Goal: Contribute content: Contribute content

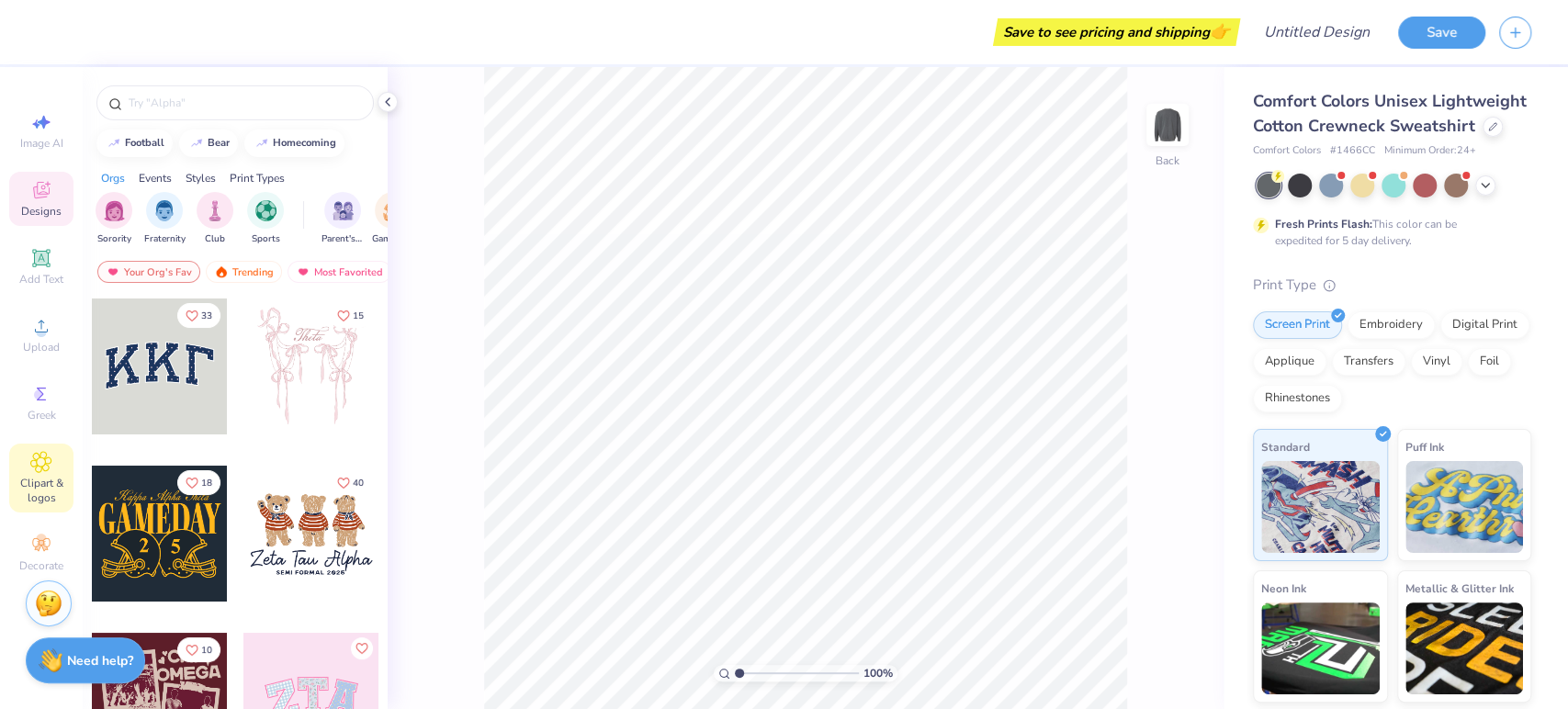
click at [45, 494] on span "Clipart & logos" at bounding box center [41, 491] width 65 height 30
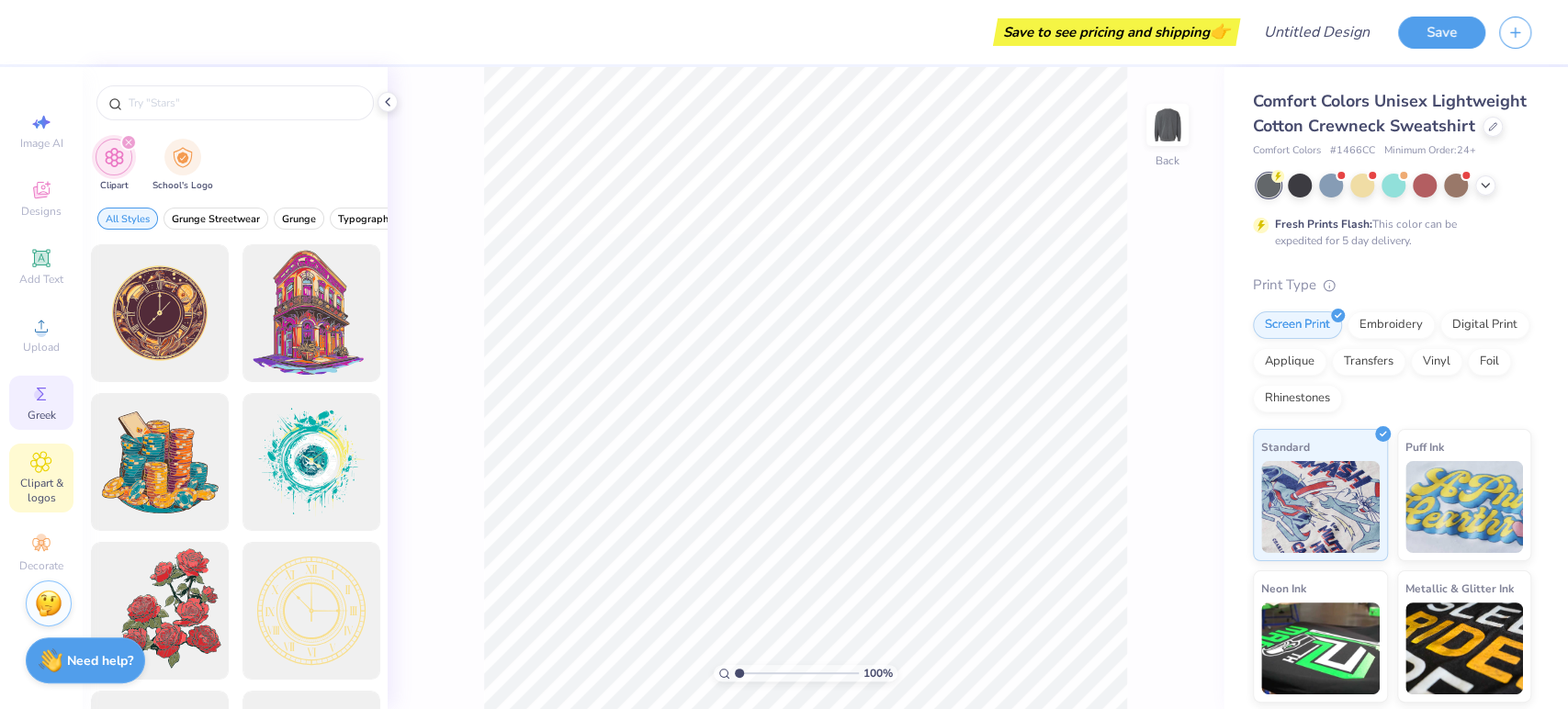
click at [36, 395] on circle at bounding box center [39, 394] width 10 height 10
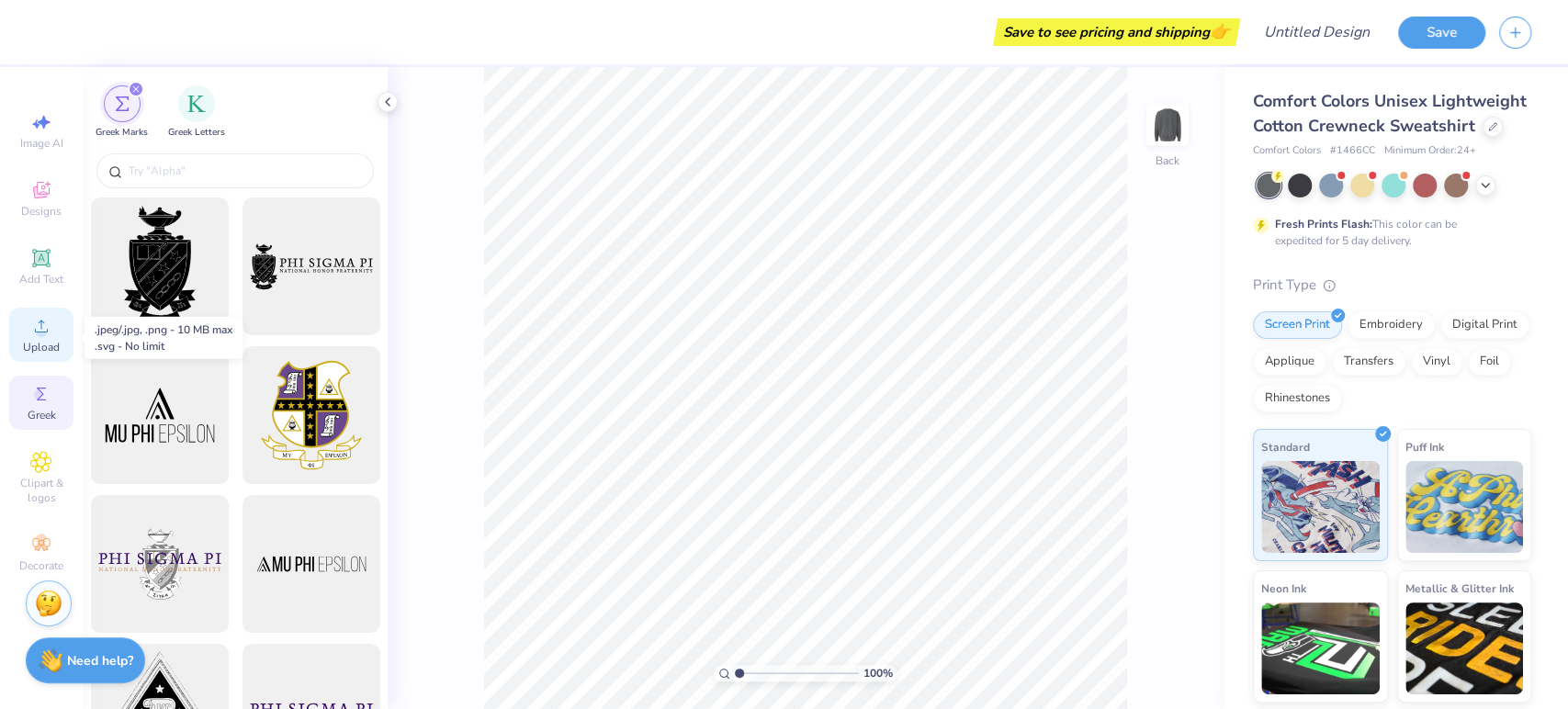
click at [30, 324] on div "Upload" at bounding box center [41, 335] width 65 height 55
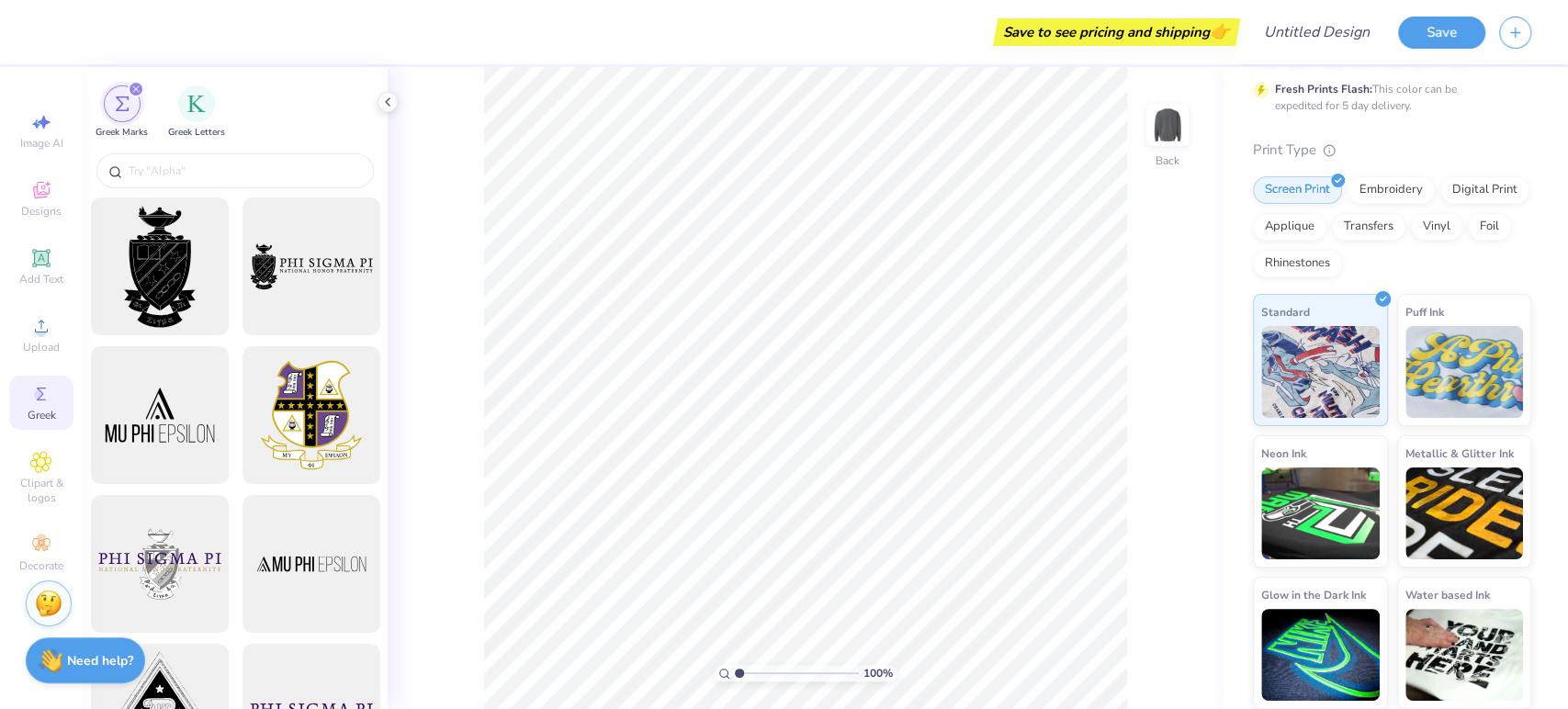
scroll to position [149, 0]
click at [1366, 199] on div "Embroidery" at bounding box center [1391, 188] width 87 height 28
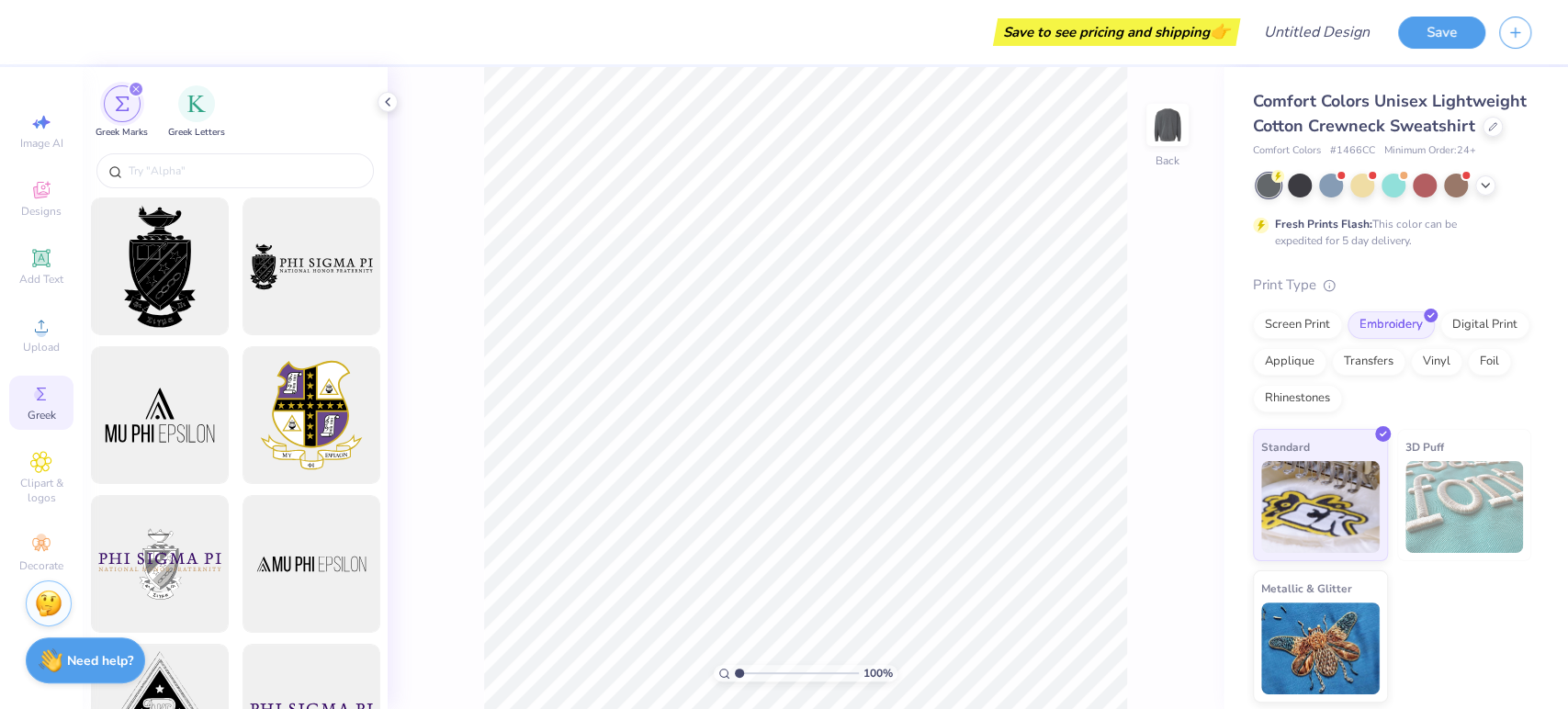
scroll to position [0, 0]
click at [1476, 194] on div at bounding box center [1485, 184] width 20 height 20
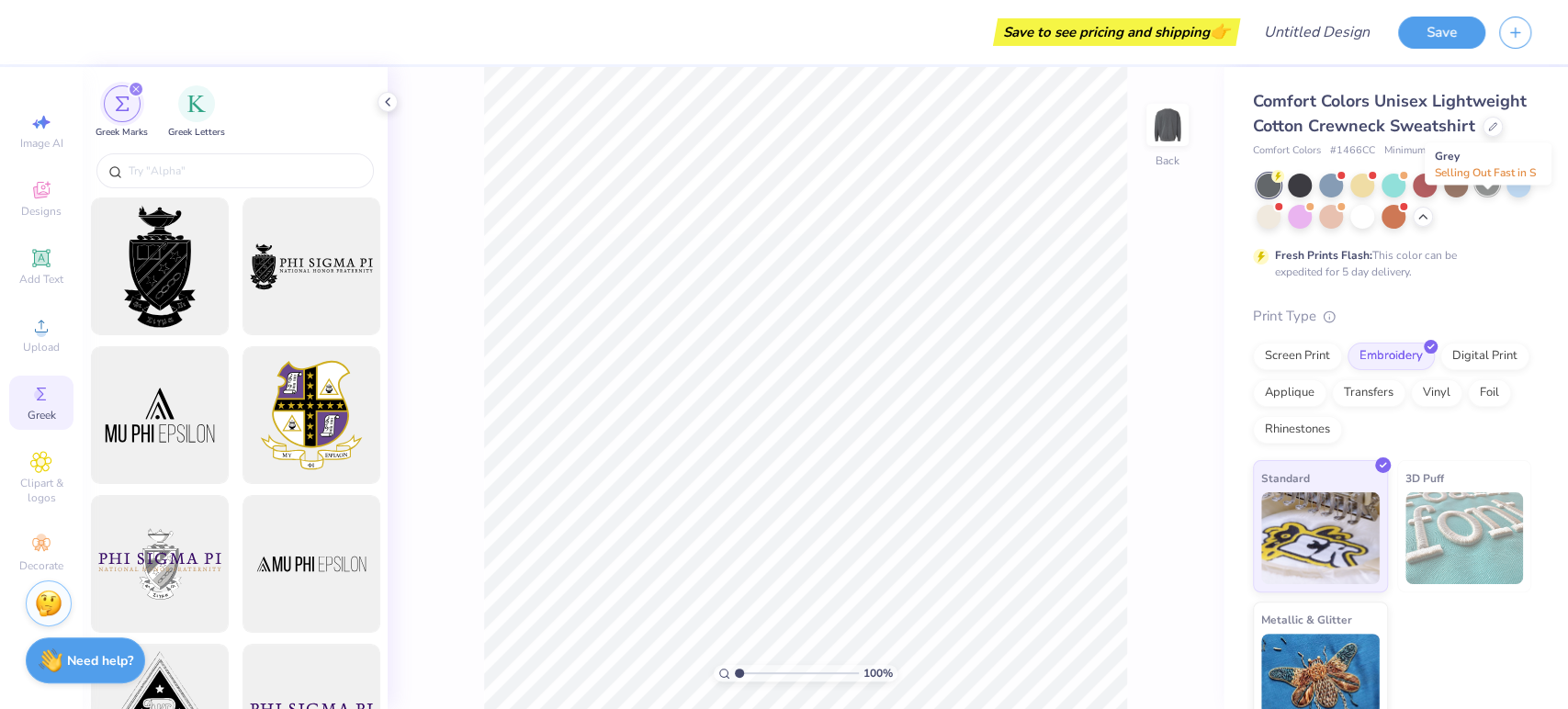
click at [1477, 196] on div at bounding box center [1487, 184] width 24 height 24
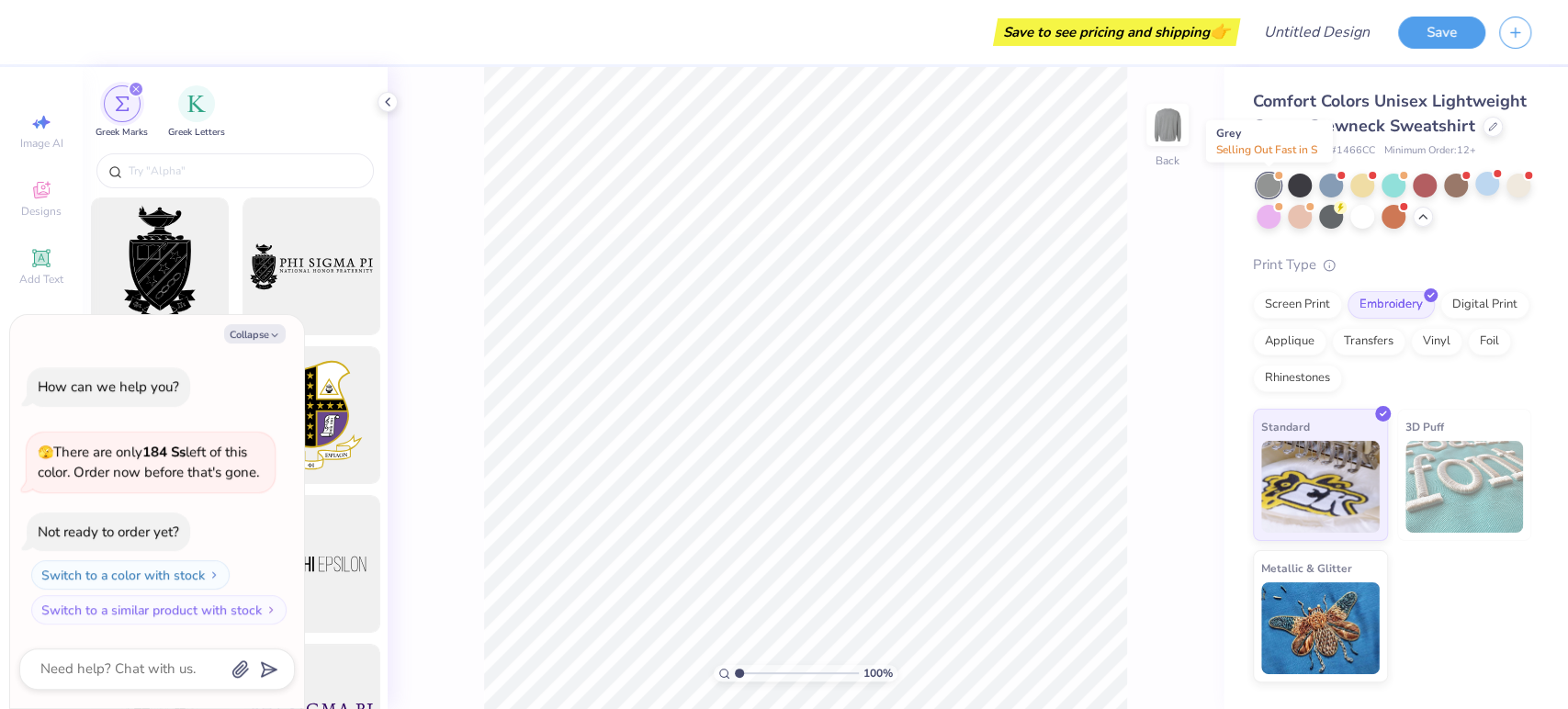
click at [1269, 186] on div at bounding box center [1268, 186] width 24 height 24
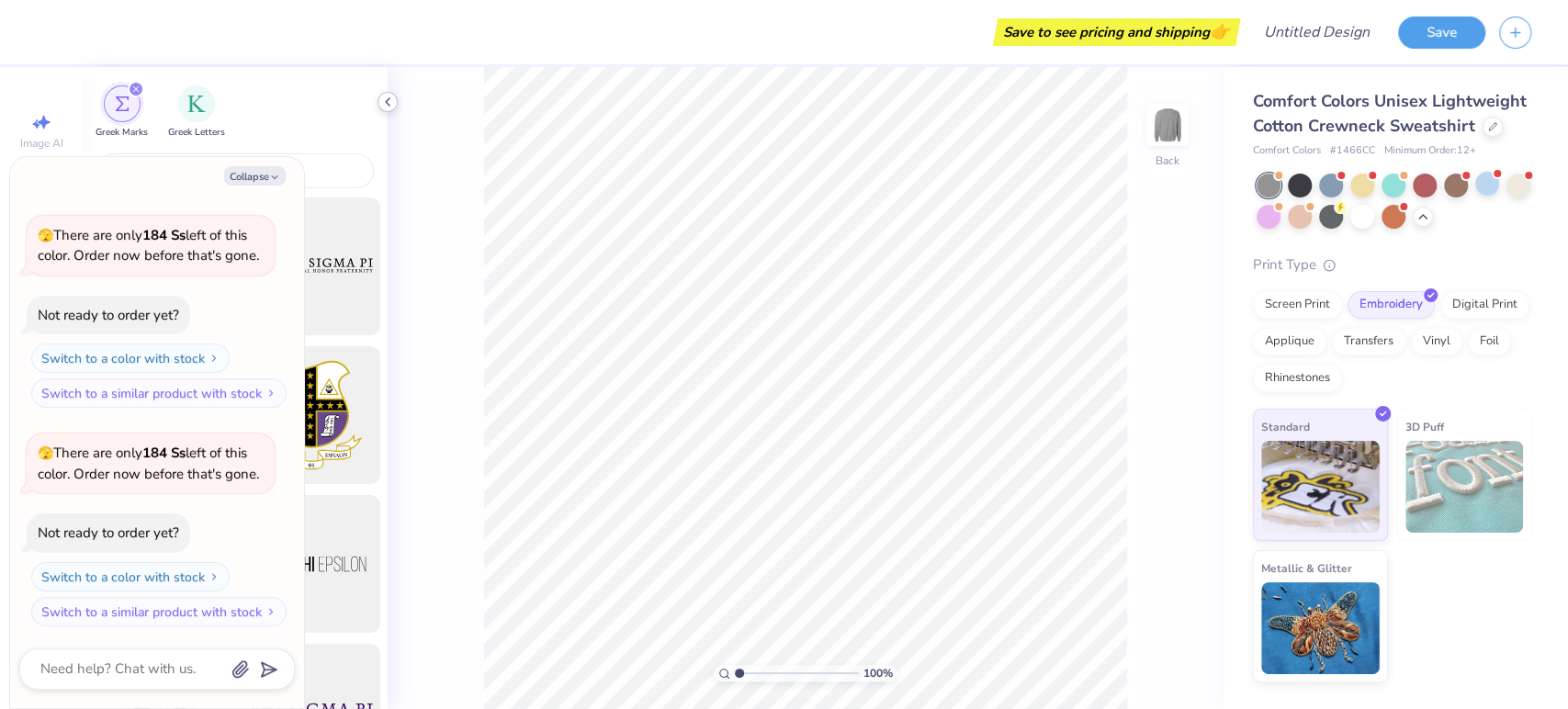
click at [380, 105] on icon at bounding box center [387, 101] width 15 height 15
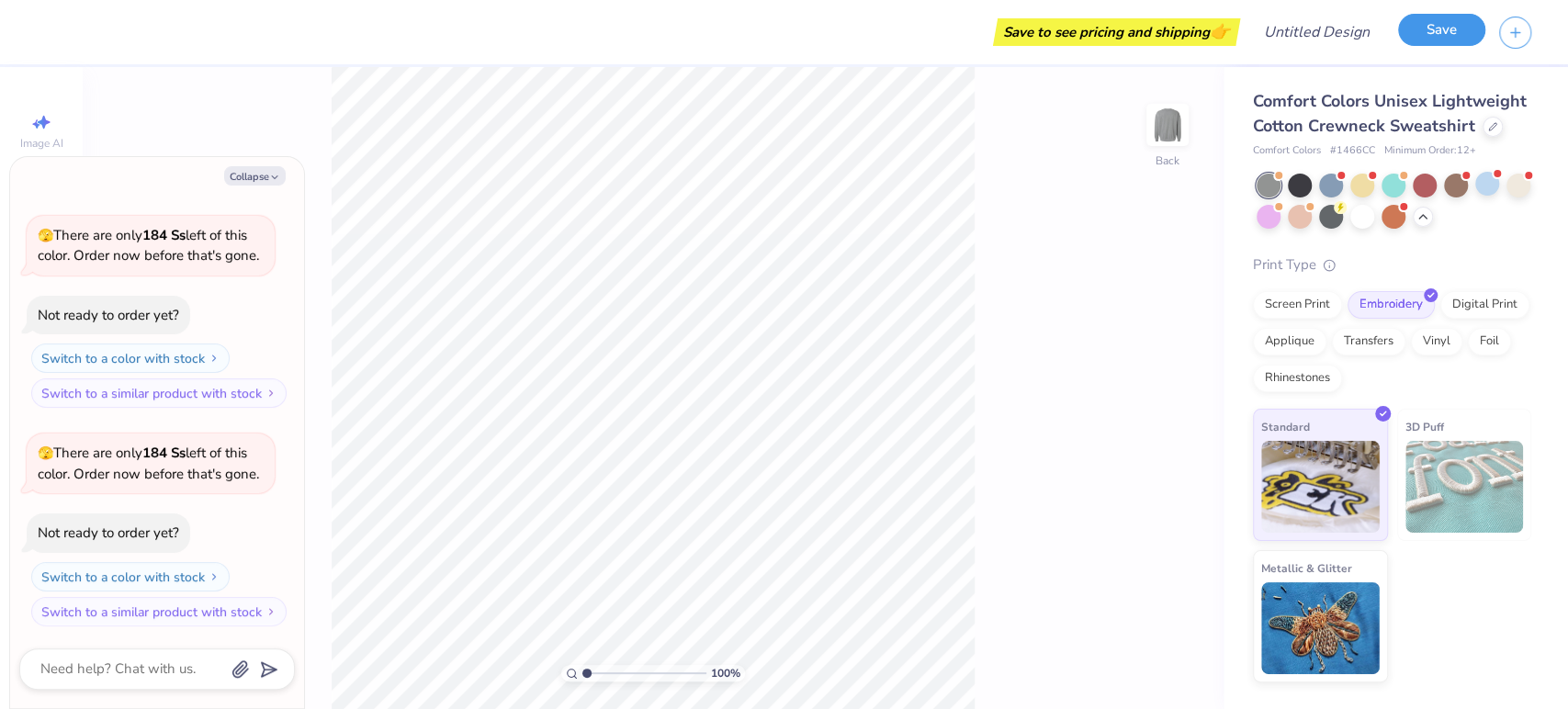
click at [1417, 34] on button "Save" at bounding box center [1442, 30] width 87 height 32
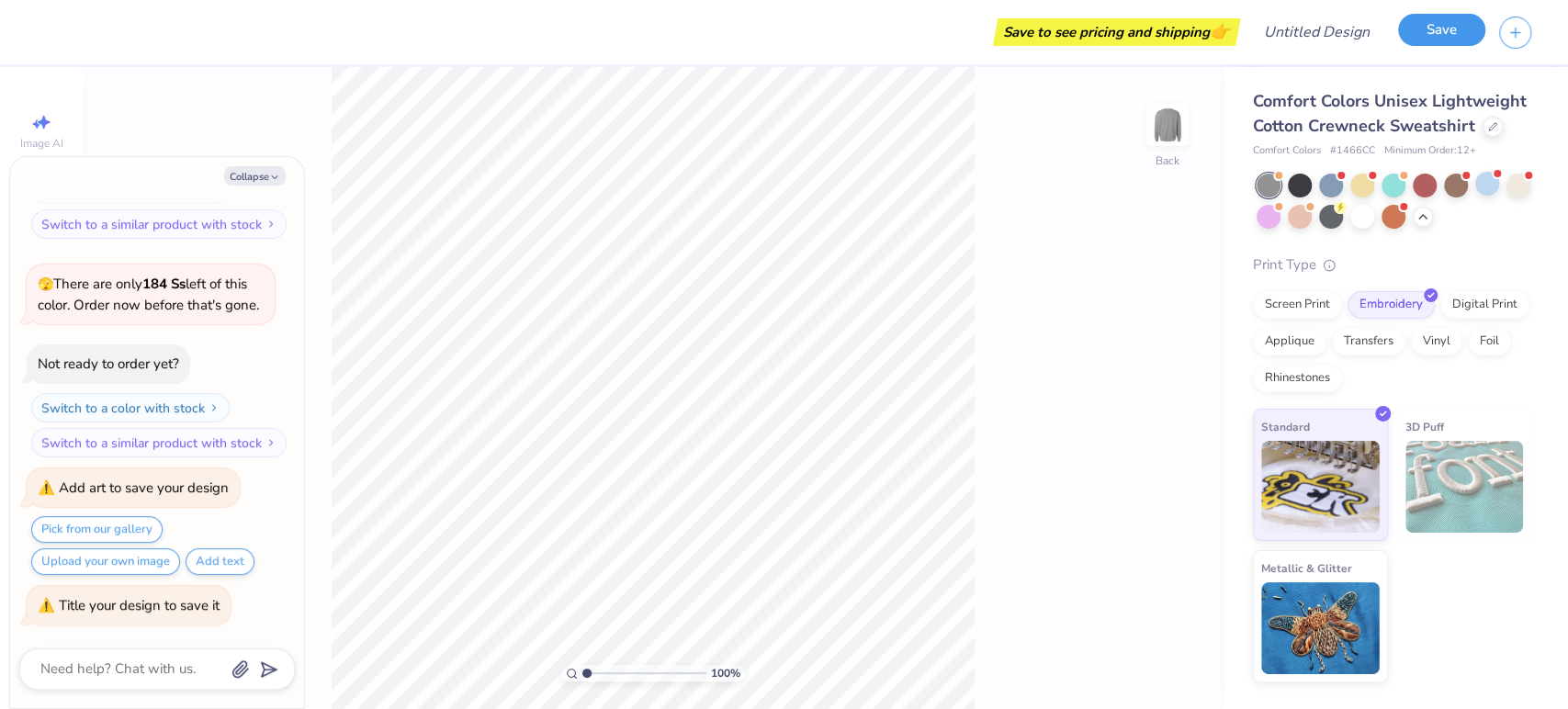
click at [1432, 27] on button "Save" at bounding box center [1442, 30] width 87 height 32
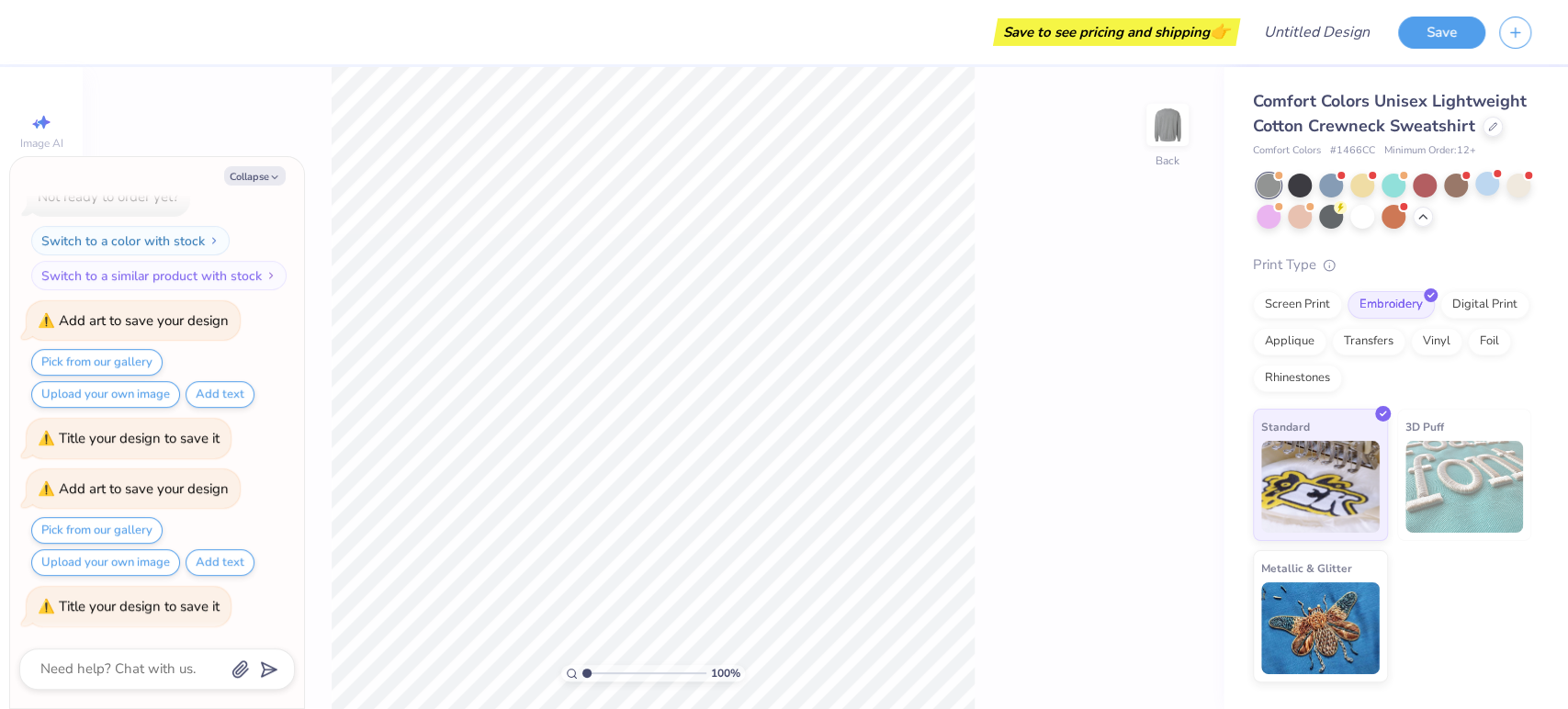
type textarea "x"
click at [1250, 55] on div "Design Title" at bounding box center [1317, 32] width 135 height 65
click at [1326, 36] on input "Design Title" at bounding box center [1293, 32] width 180 height 37
type input "A"
type textarea "x"
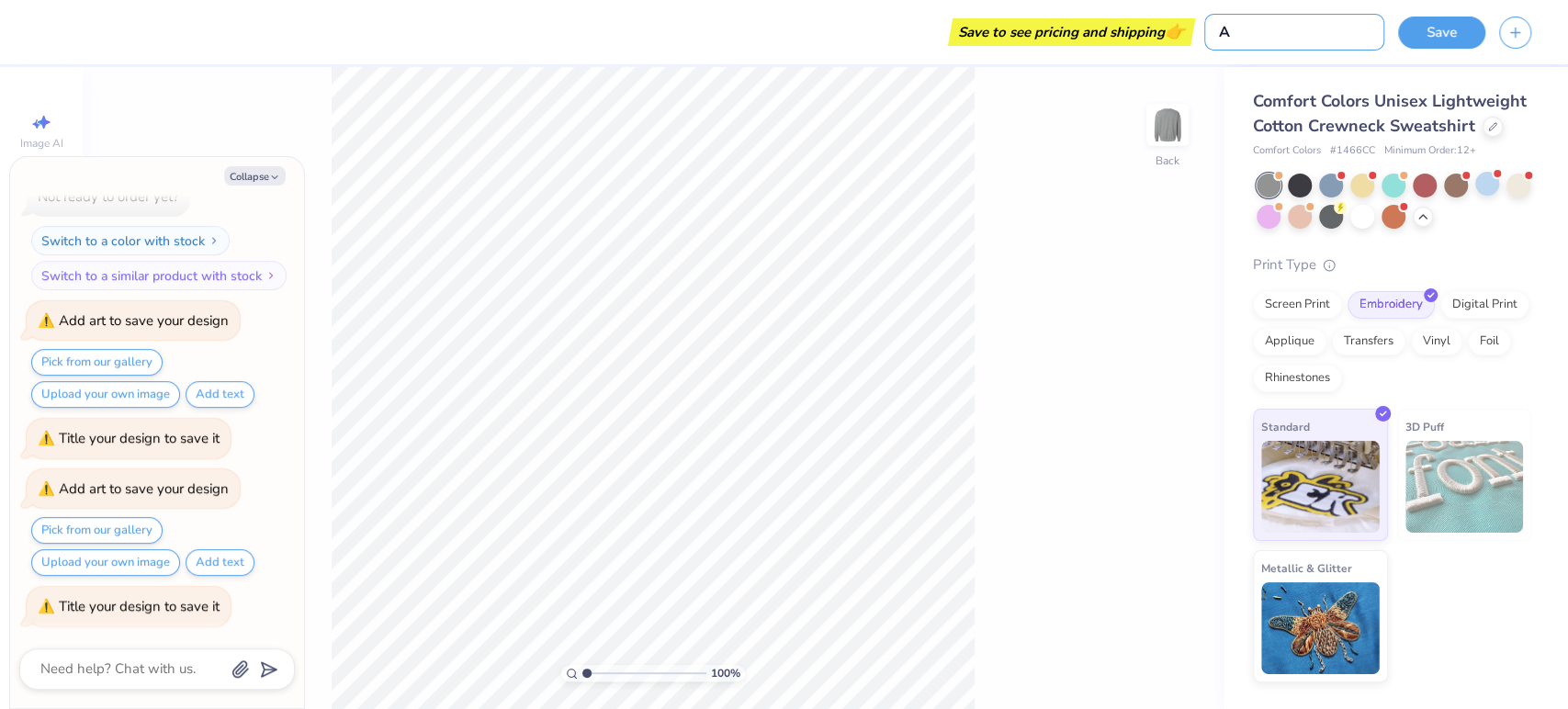
type input "A"
click at [1448, 52] on div "Save" at bounding box center [1483, 32] width 170 height 65
drag, startPoint x: 1223, startPoint y: 250, endPoint x: 1304, endPoint y: 145, distance: 132.6
click at [1226, 242] on div "Comfort Colors Unisex Lightweight Cotton Crewneck Sweatshirt Comfort Colors # 1…" at bounding box center [1395, 375] width 344 height 616
click at [1435, 30] on button "Save" at bounding box center [1442, 30] width 87 height 32
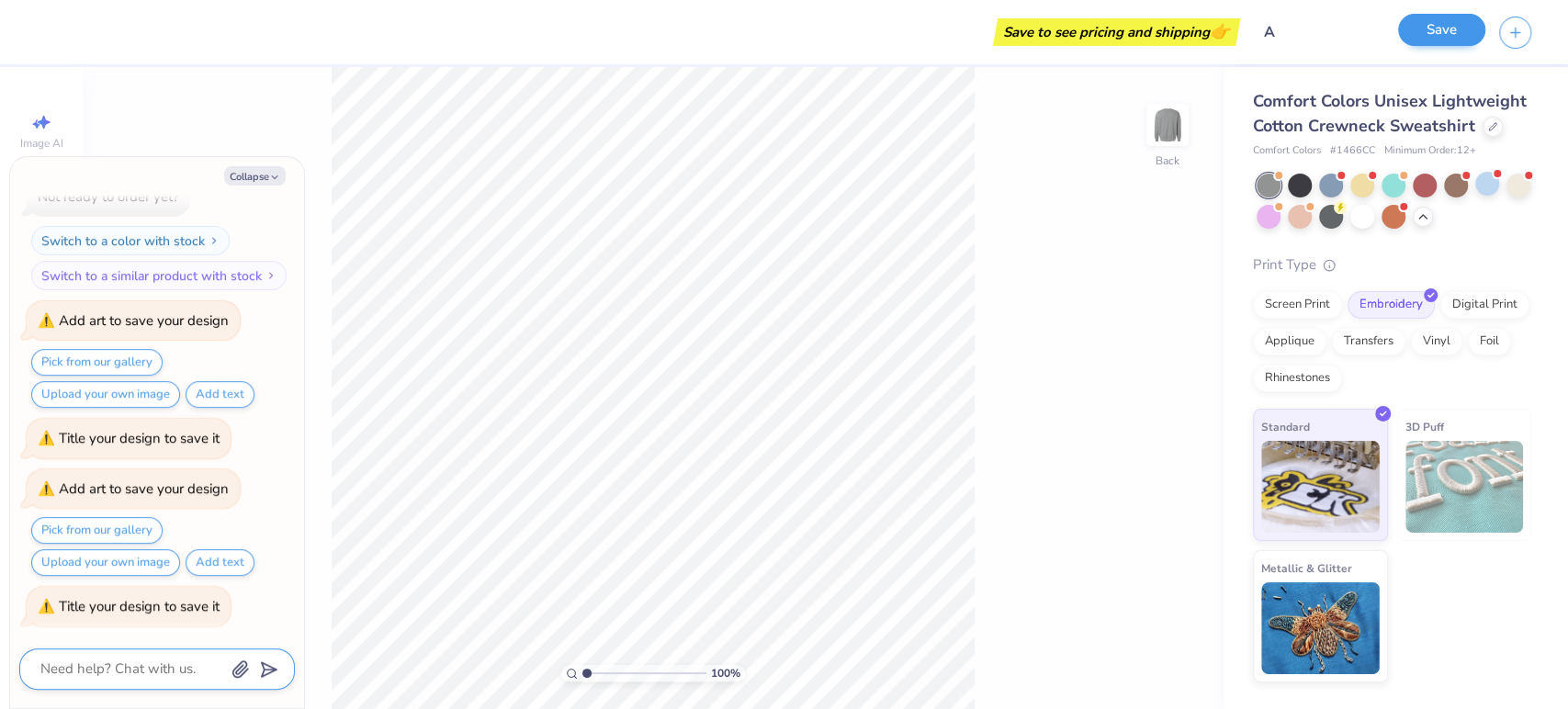
scroll to position [512, 0]
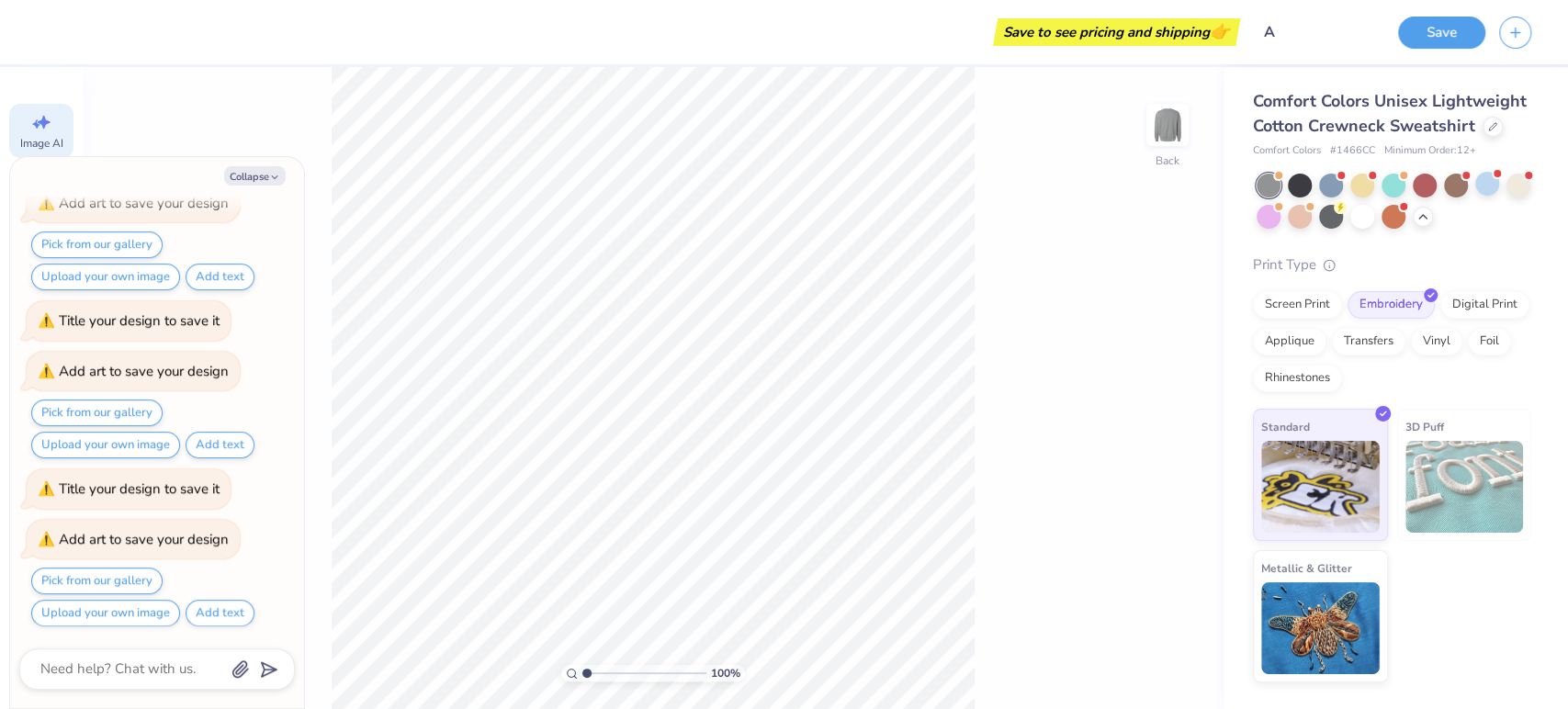
click at [34, 128] on icon at bounding box center [42, 122] width 22 height 22
type textarea "x"
select select "4"
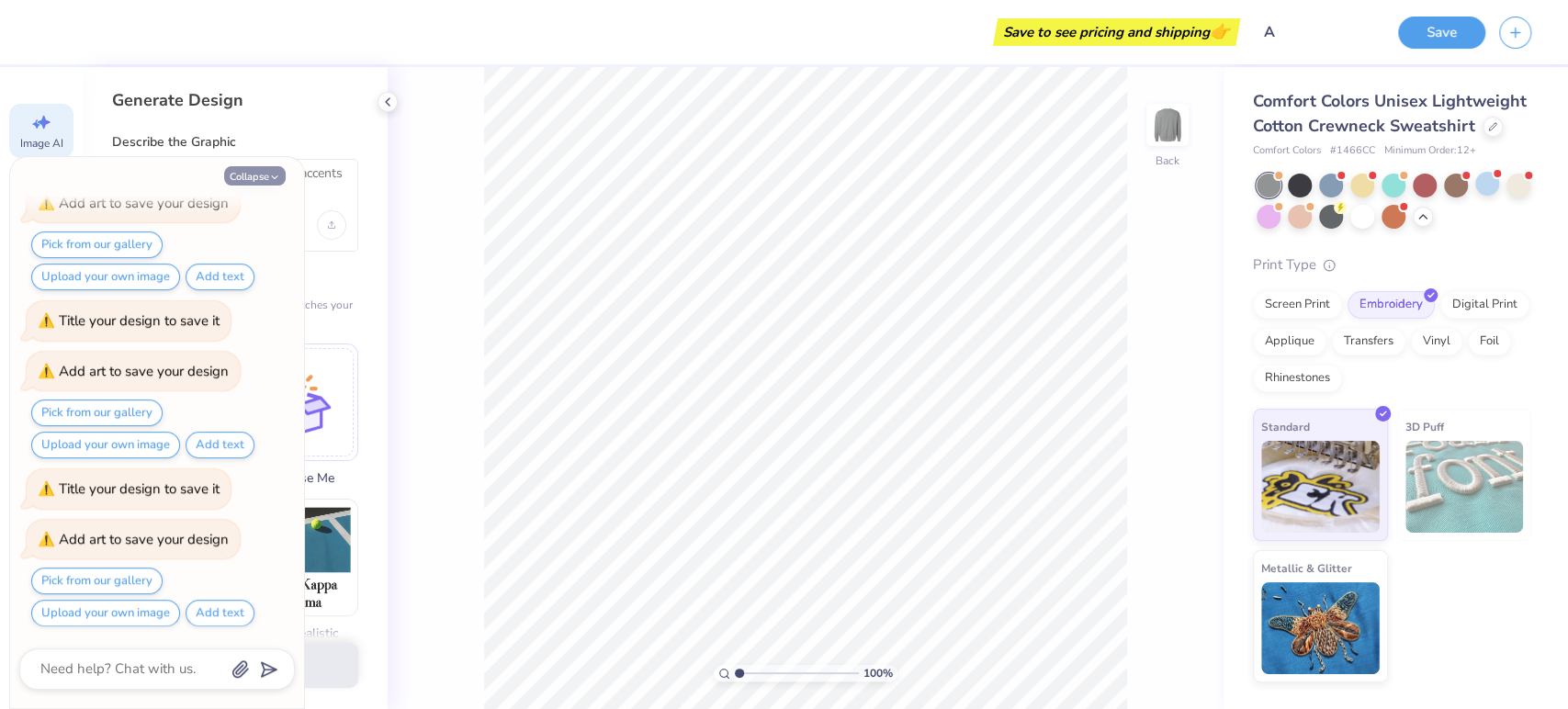
click at [257, 172] on button "Collapse" at bounding box center [255, 176] width 62 height 19
type textarea "x"
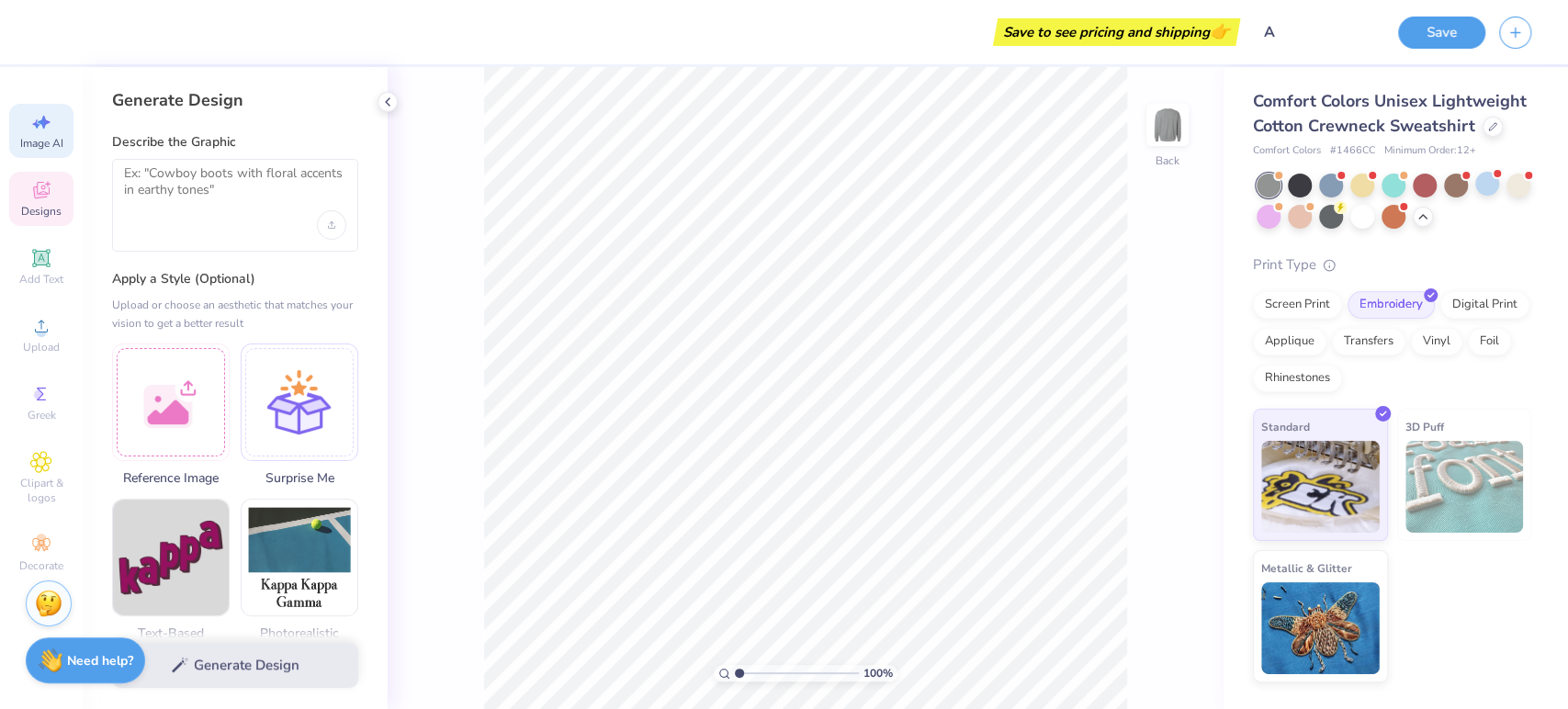
click at [31, 212] on span "Designs" at bounding box center [41, 211] width 41 height 15
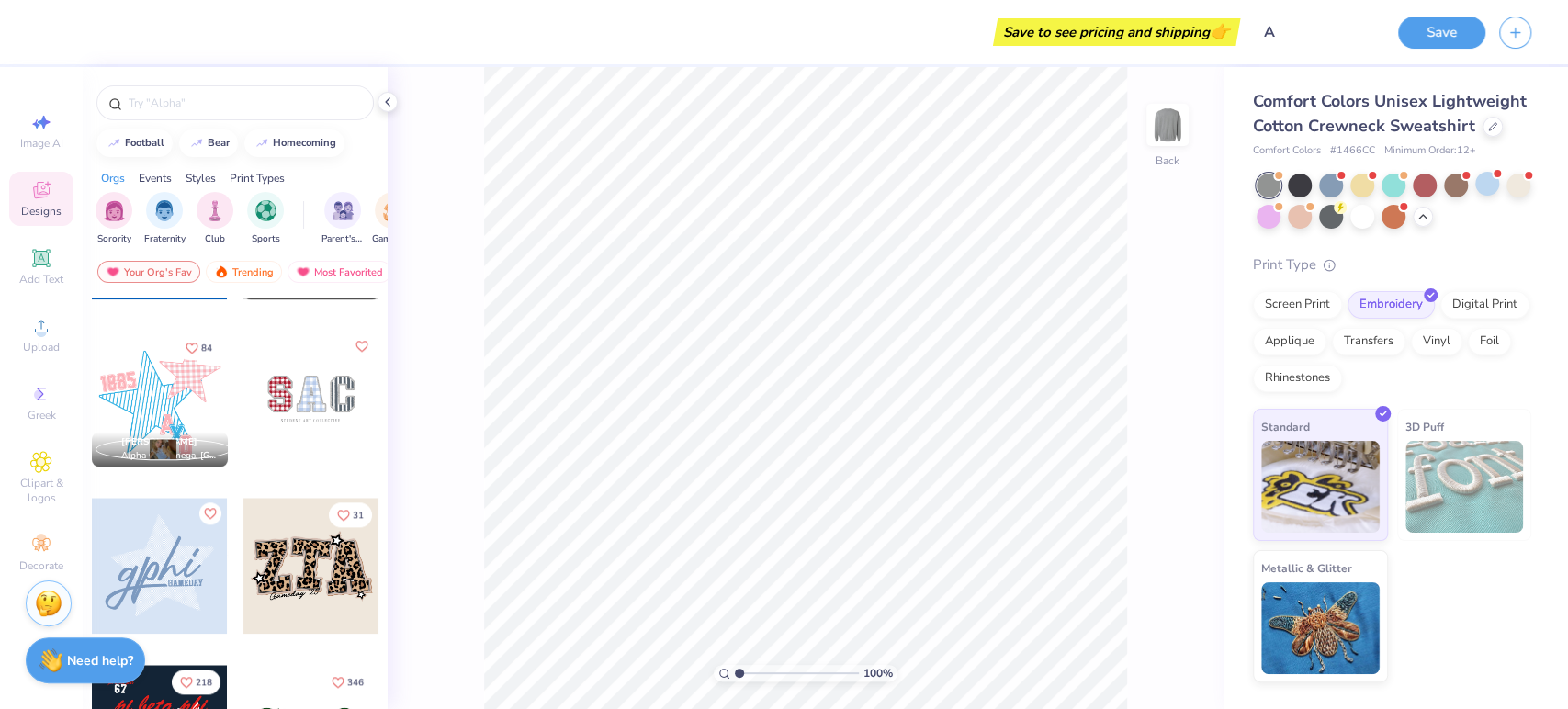
scroll to position [1531, 0]
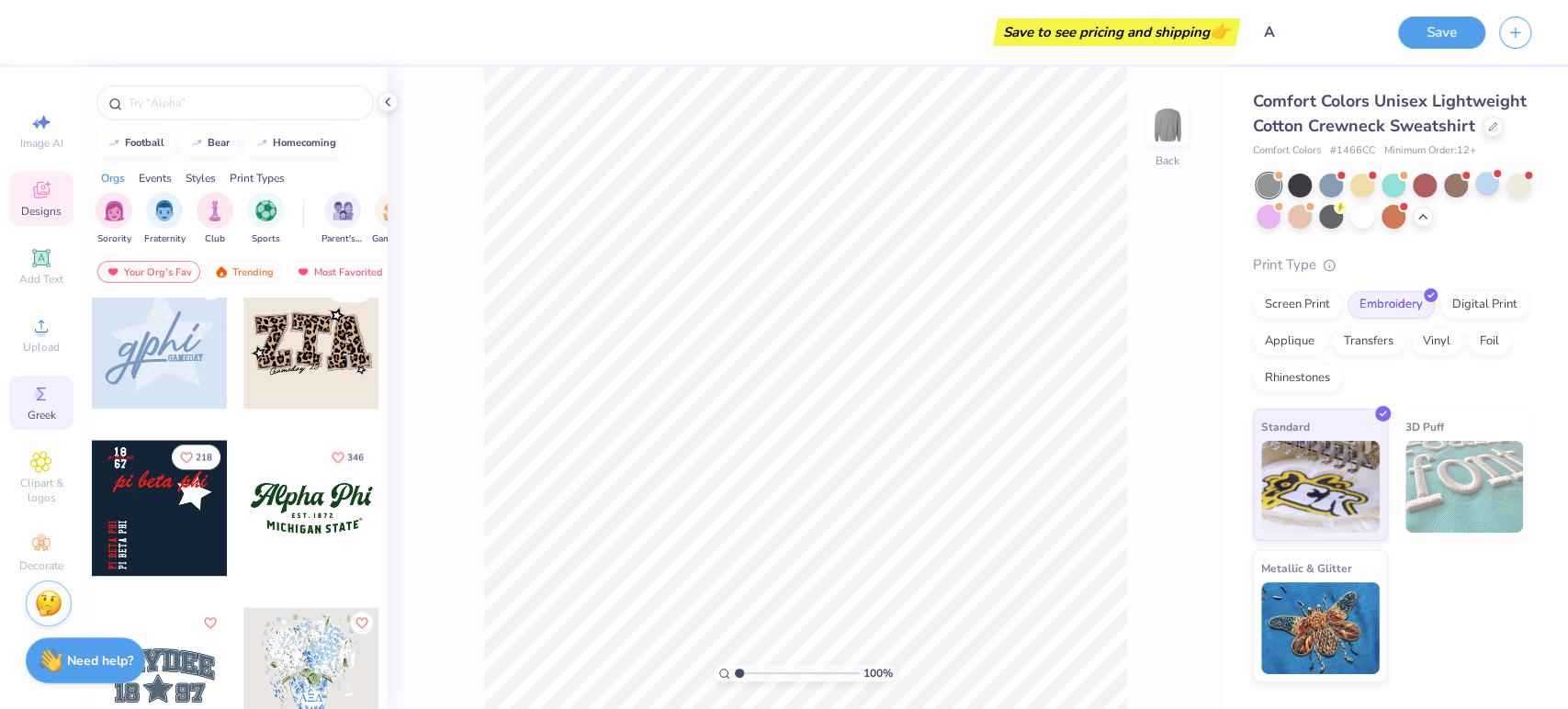
click at [37, 419] on span "Greek" at bounding box center [42, 415] width 29 height 15
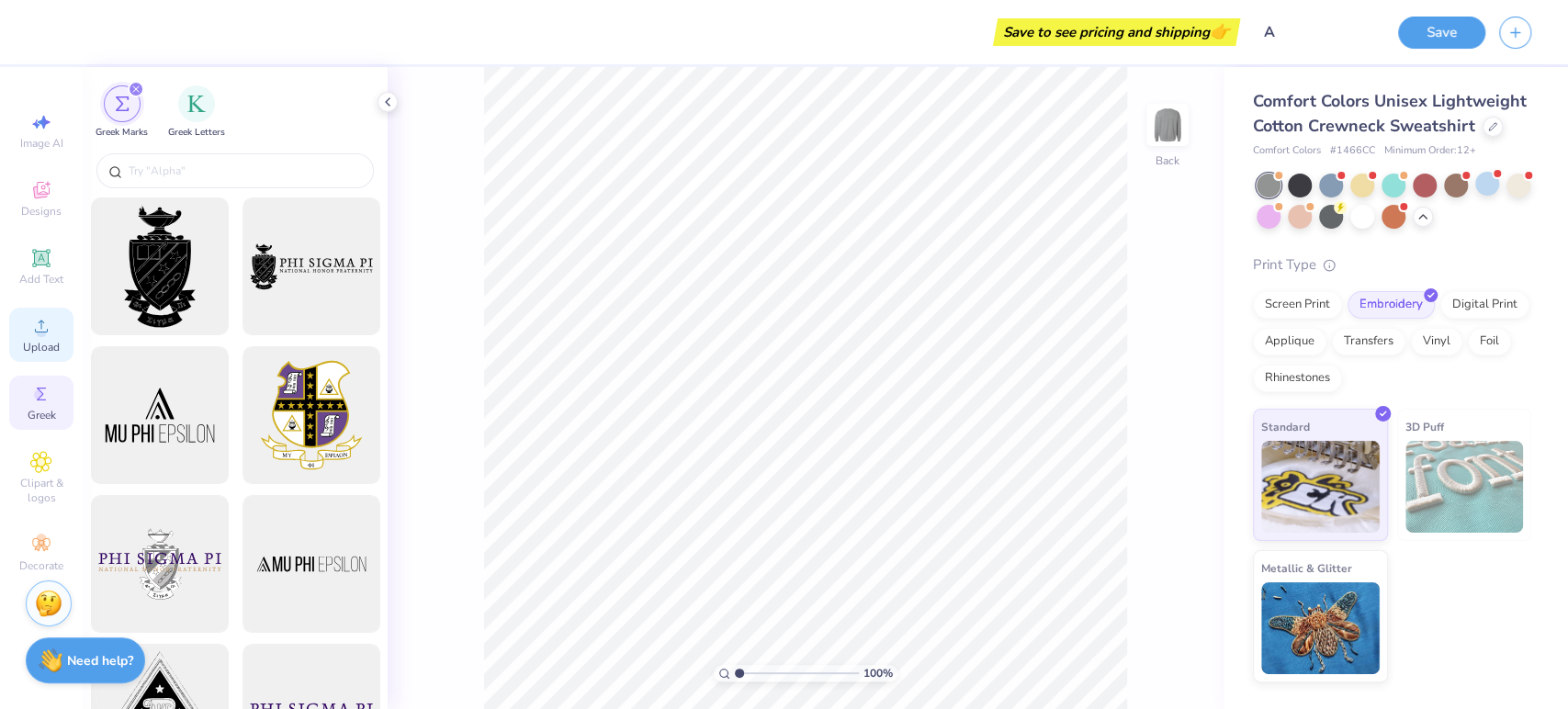
click at [27, 354] on span "Upload" at bounding box center [41, 347] width 37 height 15
click at [43, 549] on icon at bounding box center [41, 544] width 18 height 13
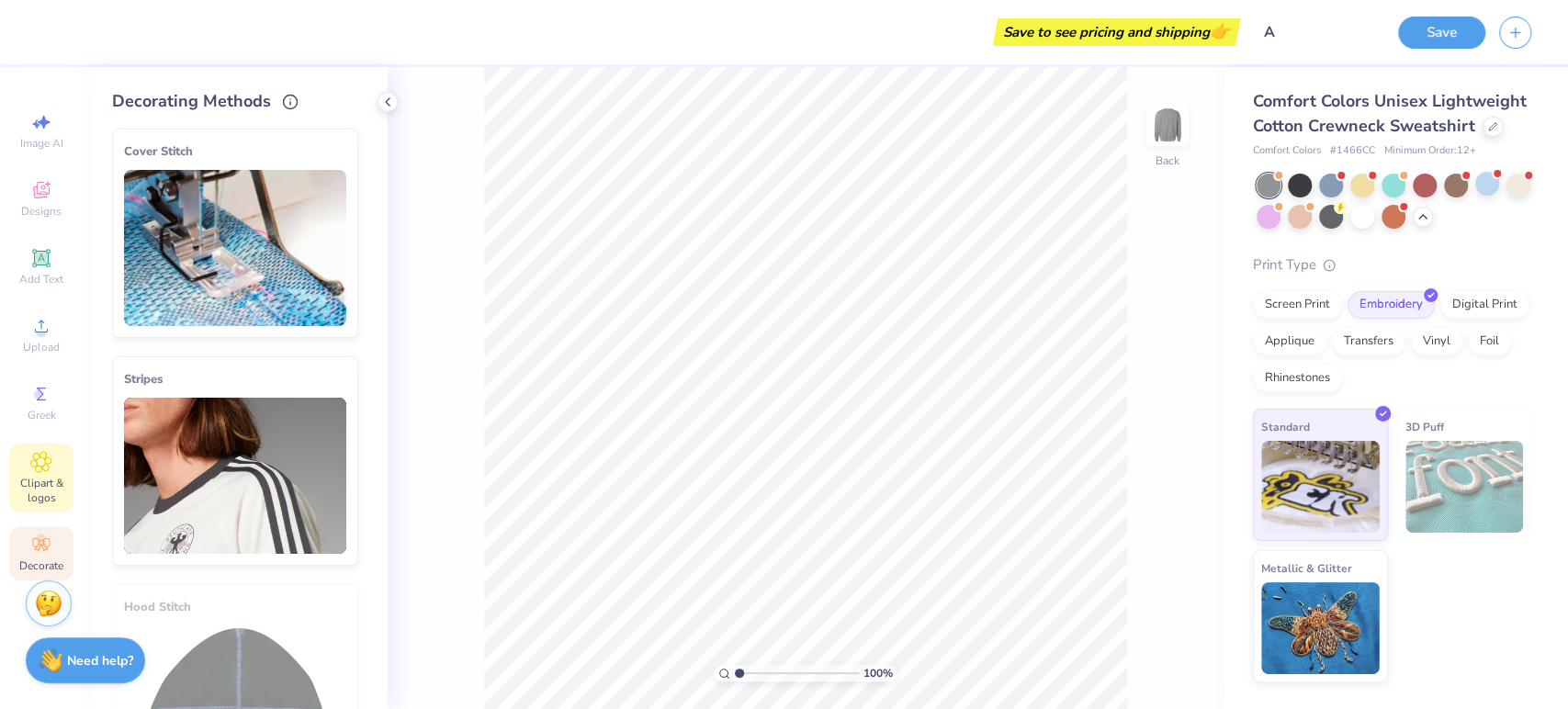
click at [41, 484] on span "Clipart & logos" at bounding box center [41, 491] width 65 height 30
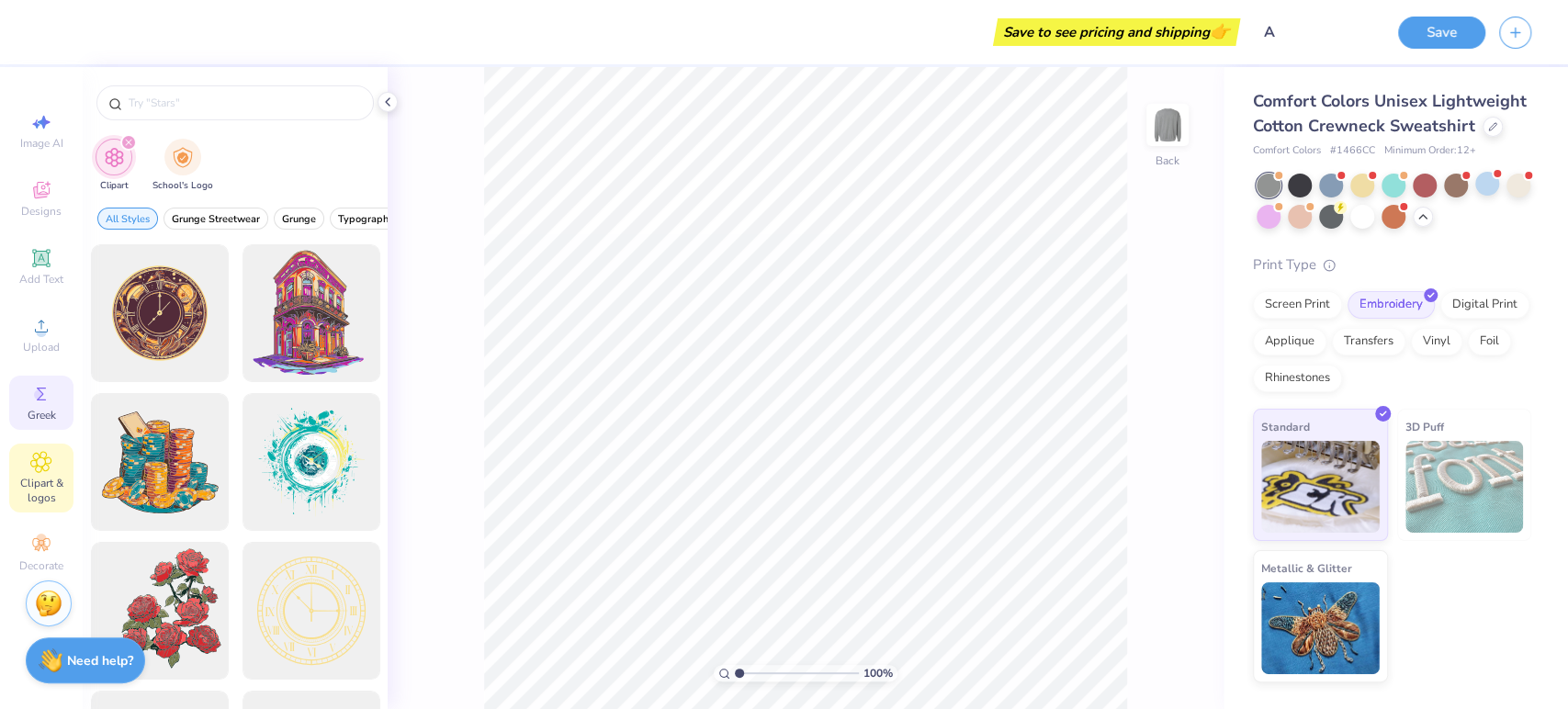
click at [56, 403] on div "Greek" at bounding box center [41, 403] width 65 height 55
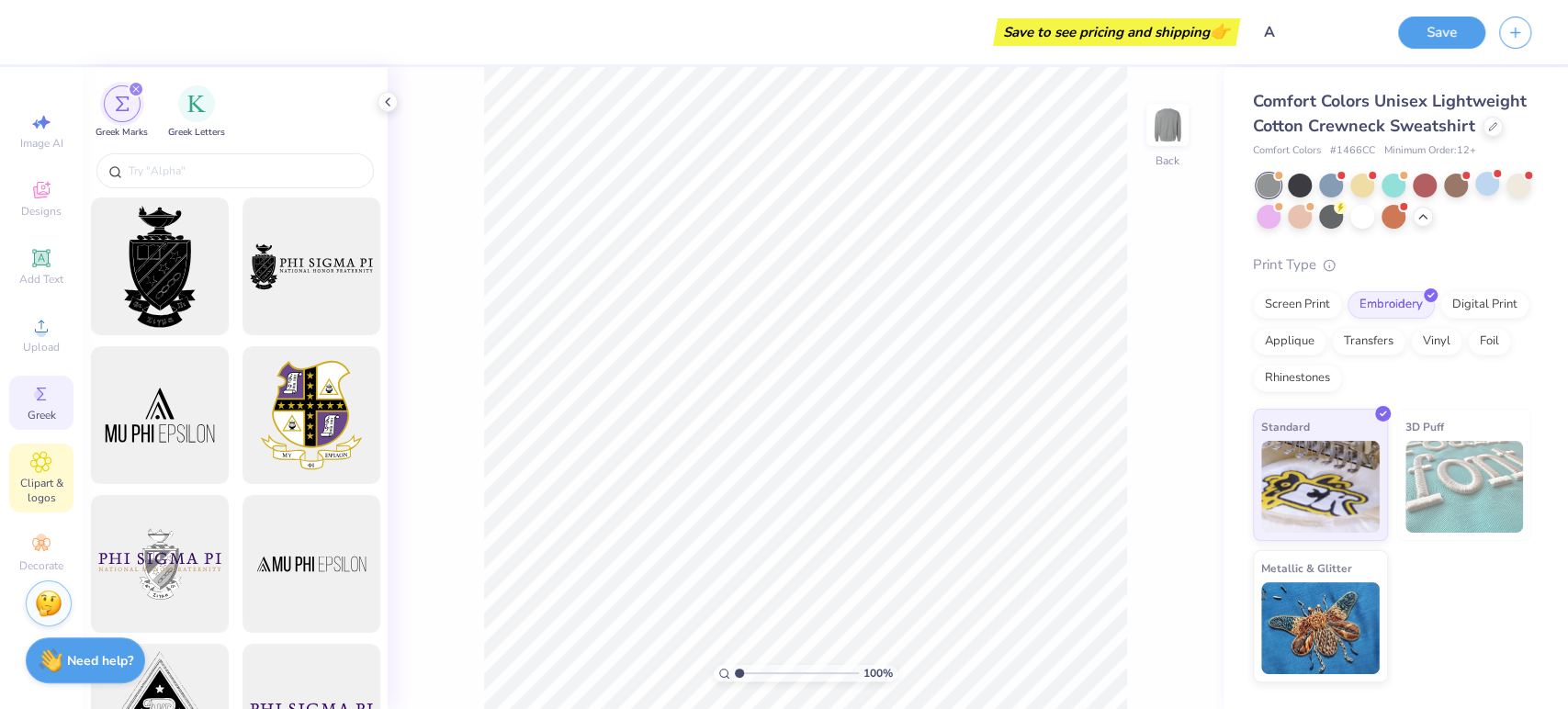
click at [47, 459] on icon at bounding box center [41, 462] width 20 height 20
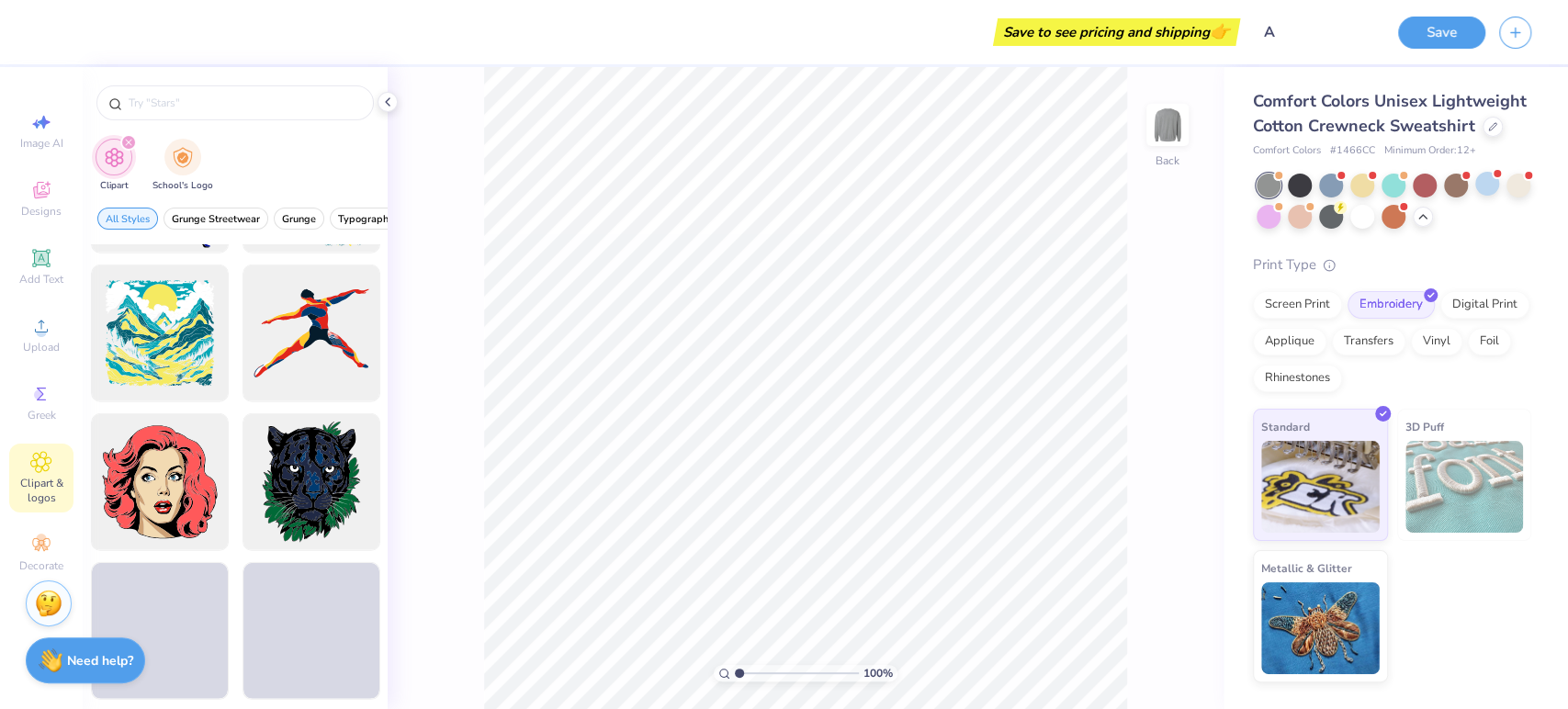
scroll to position [7863, 0]
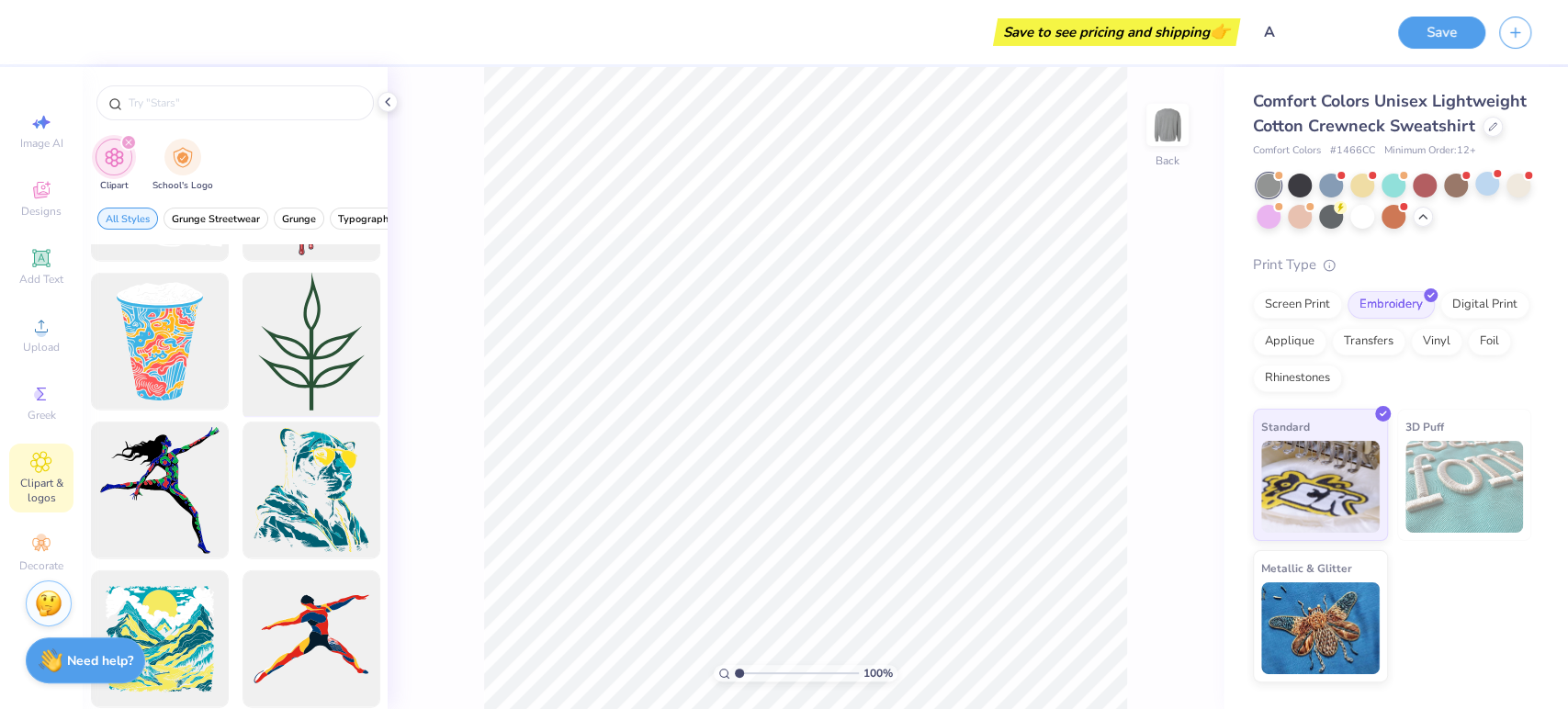
click at [305, 371] on div at bounding box center [311, 342] width 152 height 152
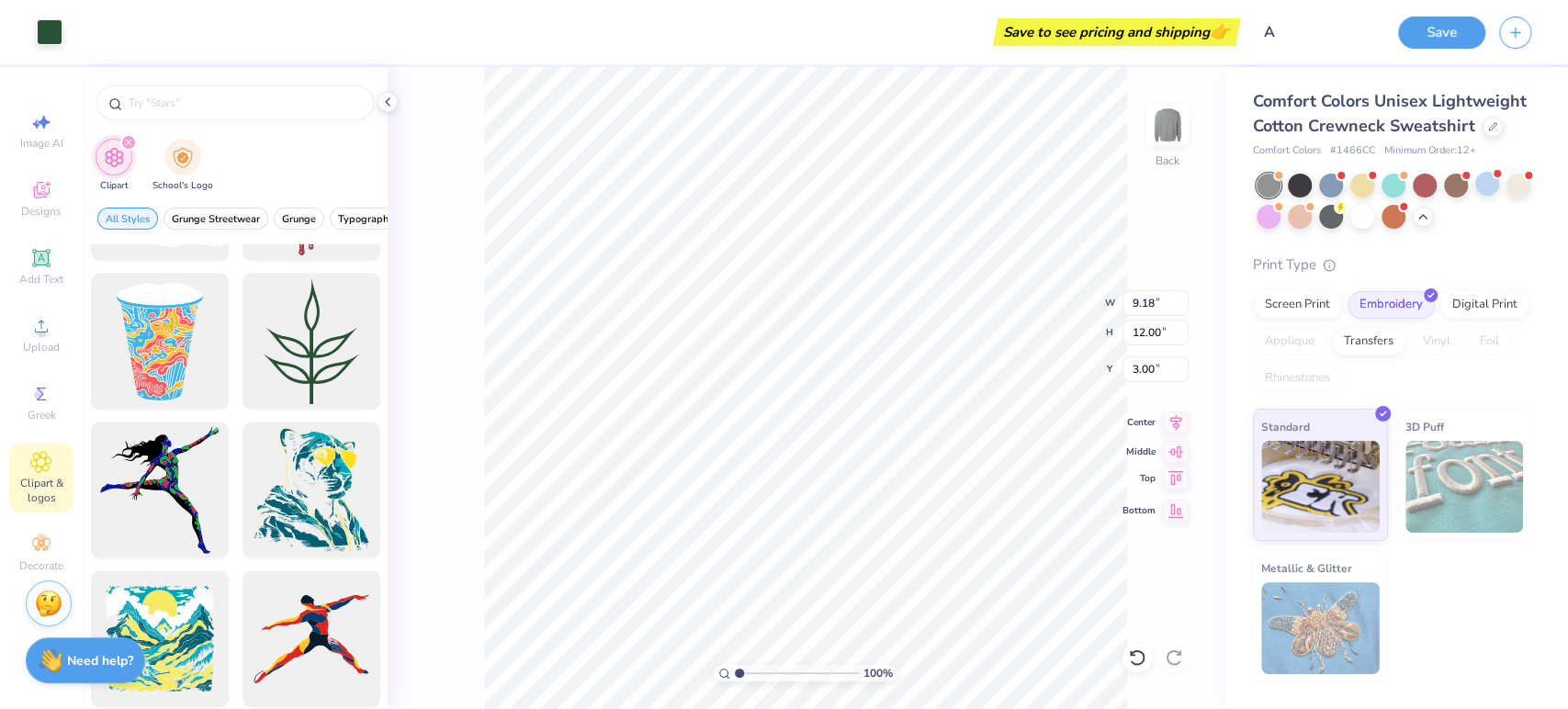
type input "2.93"
type input "3.83"
type input "3.79"
click at [1190, 379] on div "100 % Back W 2.93 2.93 " H 3.83 3.83 " Y 3.79 3.79 " Center Middle Top Bottom" at bounding box center [806, 388] width 836 height 642
click at [1449, 34] on button "Save" at bounding box center [1442, 30] width 87 height 32
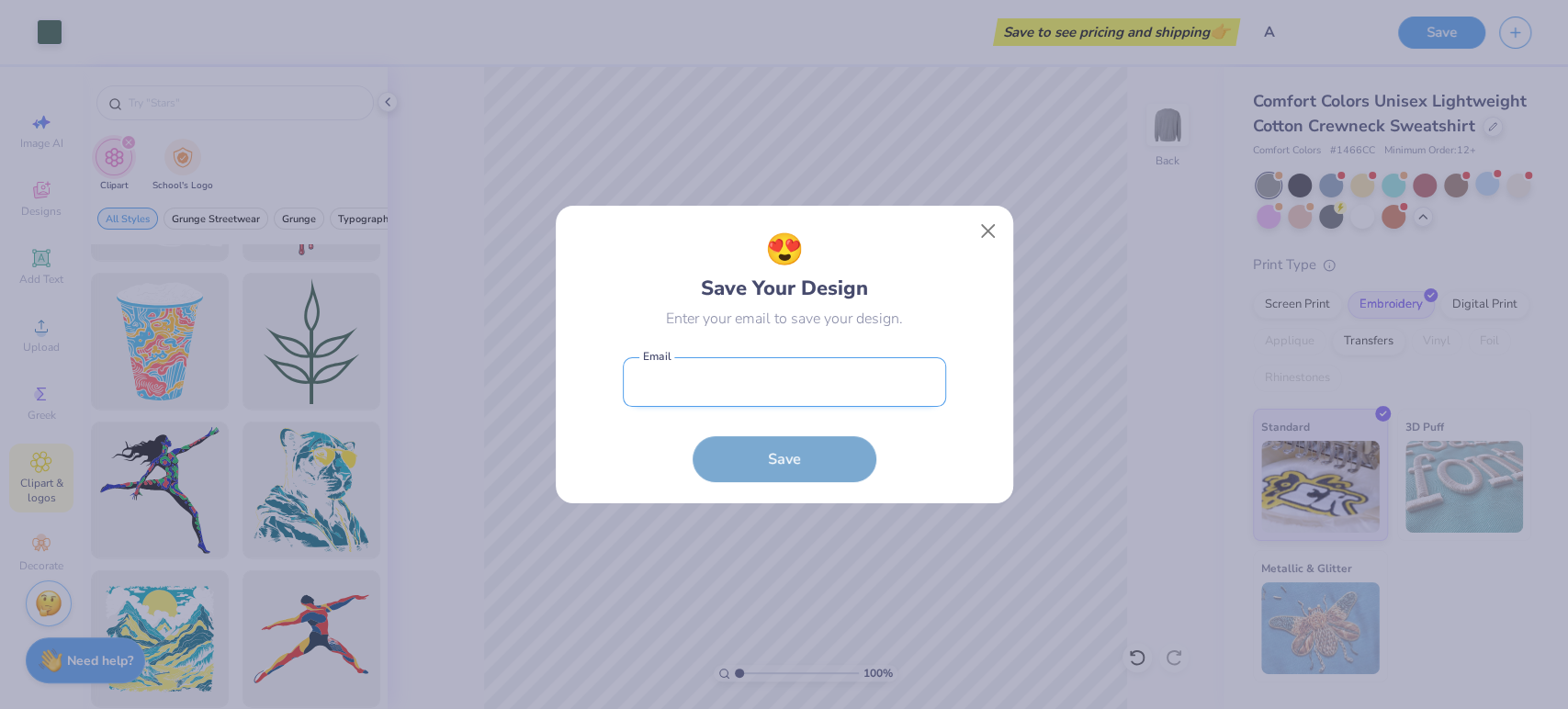
click at [661, 373] on input "email" at bounding box center [784, 382] width 324 height 51
click at [982, 231] on button "Close" at bounding box center [986, 231] width 35 height 35
